Goal: Transaction & Acquisition: Purchase product/service

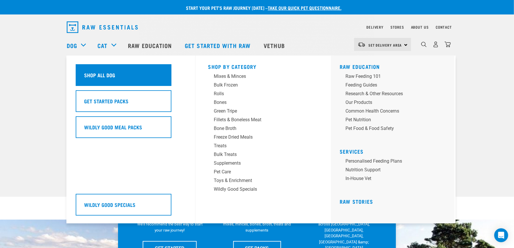
click at [150, 79] on div "Shop All Dog" at bounding box center [124, 75] width 96 height 22
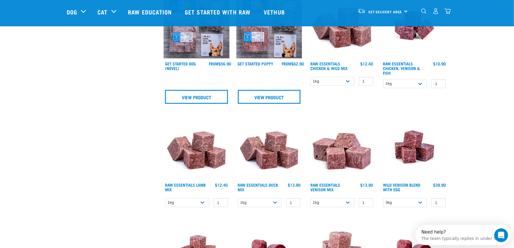
scroll to position [261, 0]
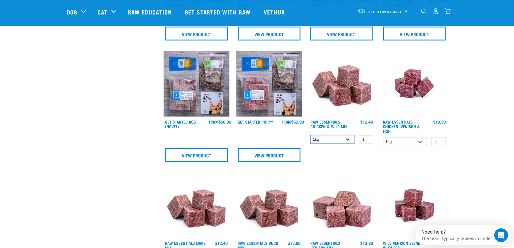
click at [341, 140] on select "1kg 3kg Bulk (10kg)" at bounding box center [332, 139] width 44 height 9
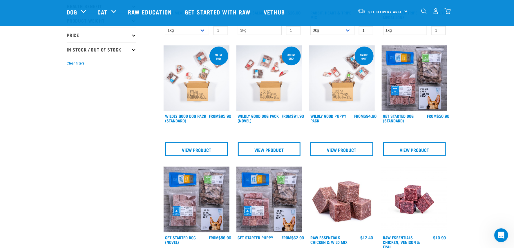
scroll to position [58, 0]
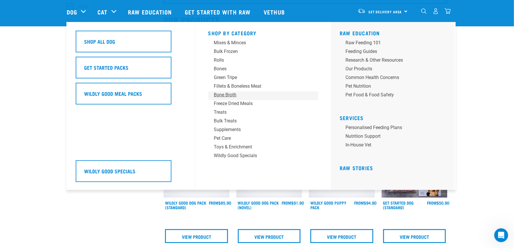
click at [235, 94] on div "Bone Broth" at bounding box center [259, 95] width 90 height 7
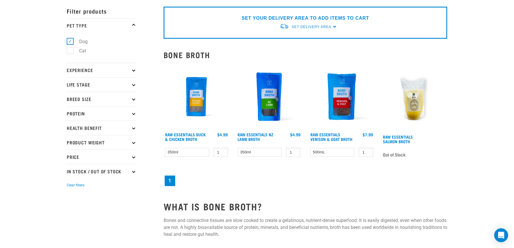
scroll to position [87, 0]
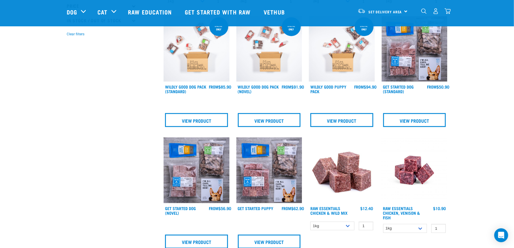
scroll to position [261, 0]
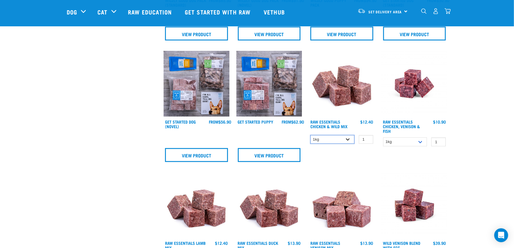
click at [343, 138] on select "1kg 3kg Bulk (10kg)" at bounding box center [332, 139] width 44 height 9
click at [310, 135] on select "1kg 3kg Bulk (10kg)" at bounding box center [332, 139] width 44 height 9
click at [325, 144] on div "1kg 3kg Bulk (10kg) 1 0 100" at bounding box center [342, 140] width 66 height 10
drag, startPoint x: 329, startPoint y: 139, endPoint x: 328, endPoint y: 144, distance: 4.6
click at [329, 140] on select "1kg 3kg Bulk (10kg)" at bounding box center [332, 139] width 44 height 9
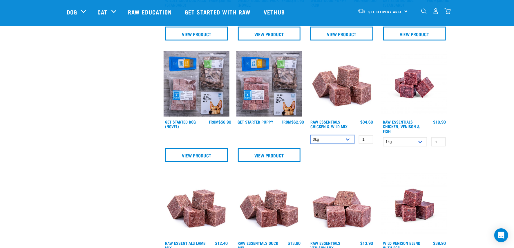
select select "708"
click at [310, 135] on select "1kg 3kg Bulk (10kg)" at bounding box center [332, 139] width 44 height 9
